Goal: Task Accomplishment & Management: Use online tool/utility

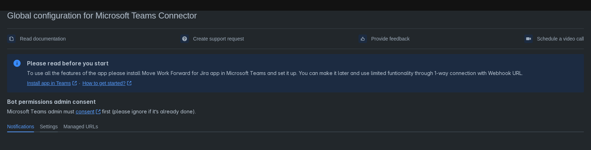
click at [58, 127] on span "Settings" at bounding box center [49, 126] width 18 height 7
click at [23, 127] on span "Notifications" at bounding box center [20, 126] width 27 height 7
click at [58, 84] on link "Install app in Teams ﻿ , (opens new window)" at bounding box center [52, 82] width 50 height 7
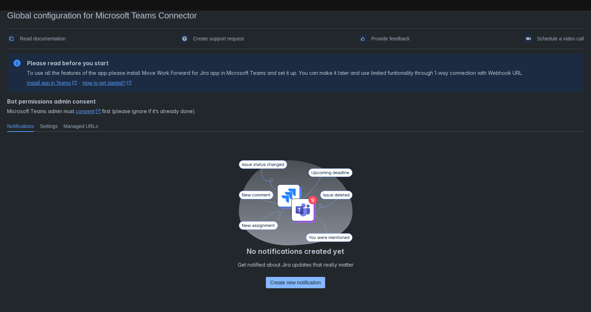
click at [281, 285] on span "Create new notification" at bounding box center [295, 282] width 50 height 11
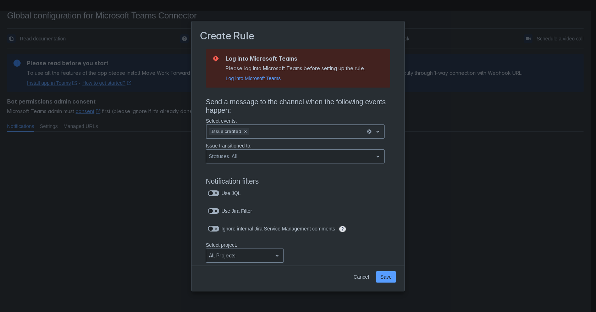
click at [374, 133] on span "open" at bounding box center [378, 131] width 9 height 9
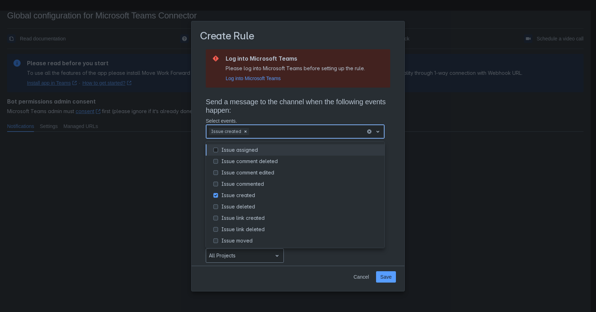
click at [279, 150] on div "Issue assigned" at bounding box center [300, 150] width 159 height 7
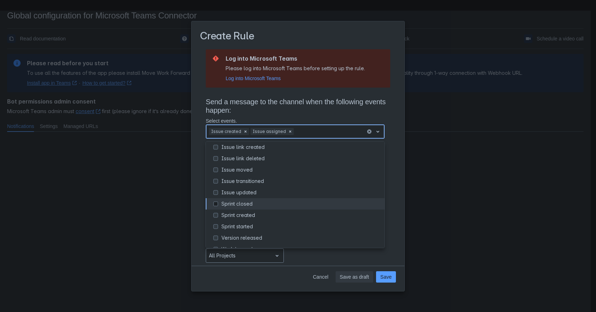
scroll to position [81, 0]
click at [287, 185] on div "Issue updated" at bounding box center [300, 182] width 159 height 7
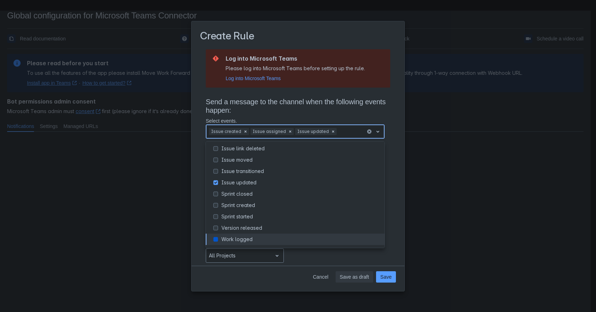
click at [278, 242] on div "Work logged" at bounding box center [300, 239] width 159 height 7
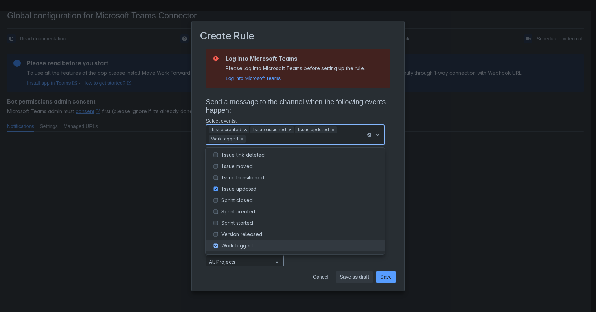
click at [278, 243] on div "Work logged" at bounding box center [300, 245] width 159 height 7
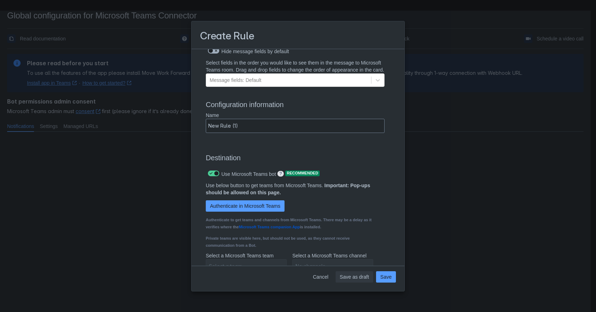
scroll to position [462, 0]
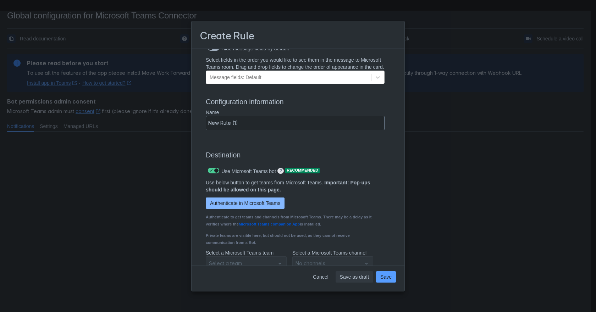
click at [270, 208] on span "Authenticate in Microsoft Teams" at bounding box center [245, 203] width 70 height 11
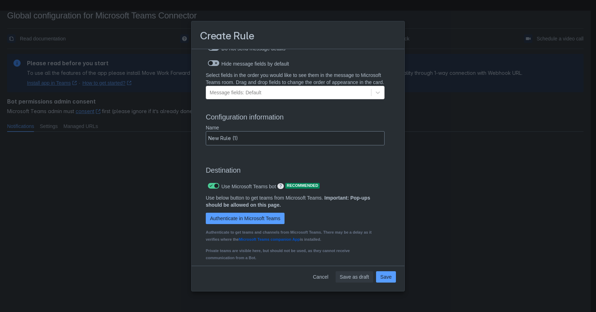
scroll to position [522, 0]
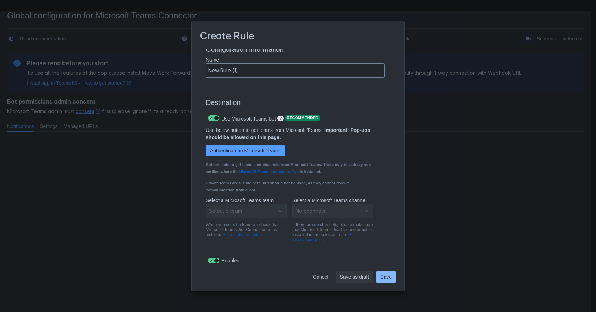
click at [387, 276] on span "Save" at bounding box center [385, 276] width 11 height 11
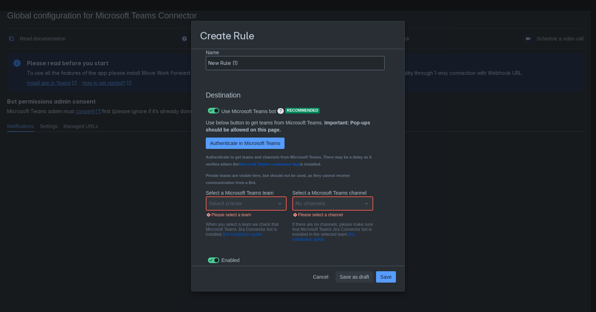
click at [245, 211] on div "Select a team" at bounding box center [246, 204] width 81 height 14
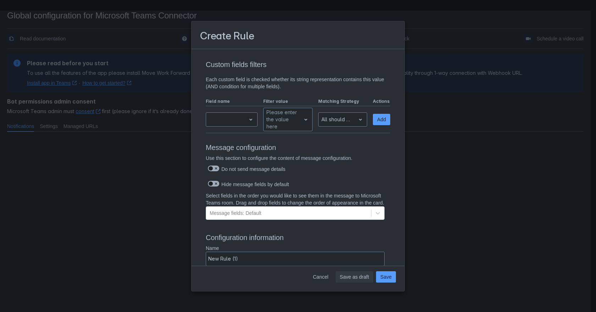
scroll to position [316, 0]
